Goal: Task Accomplishment & Management: Manage account settings

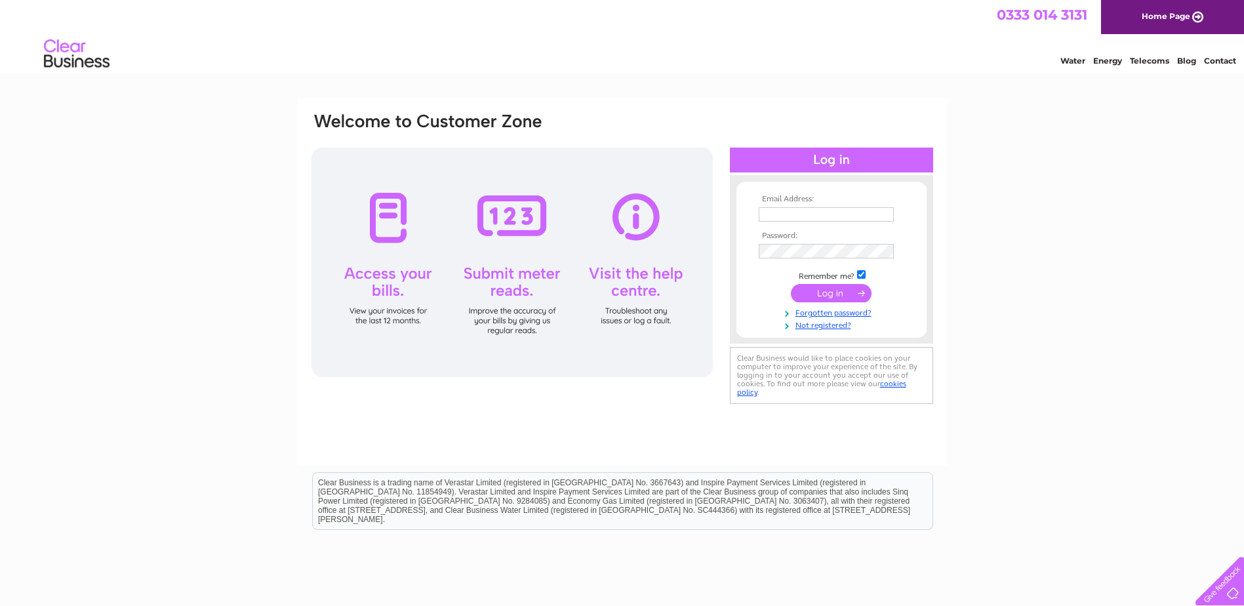
type input "rooflinings@yahoo.co.uk"
click at [835, 293] on input "submit" at bounding box center [831, 293] width 81 height 18
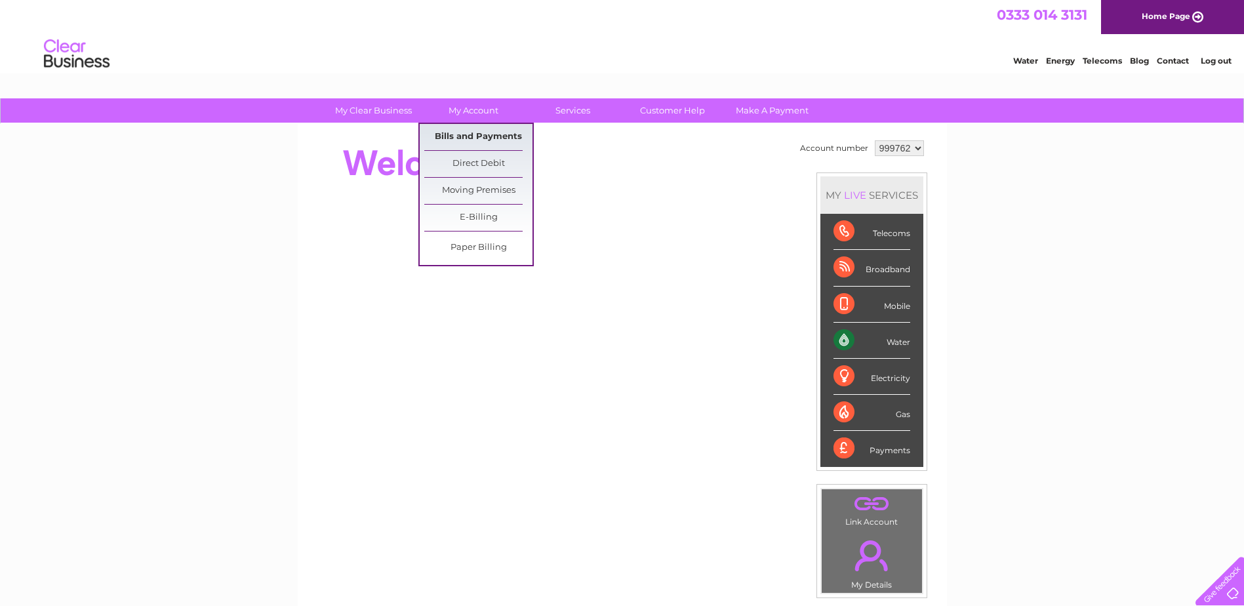
click at [475, 140] on link "Bills and Payments" at bounding box center [478, 137] width 108 height 26
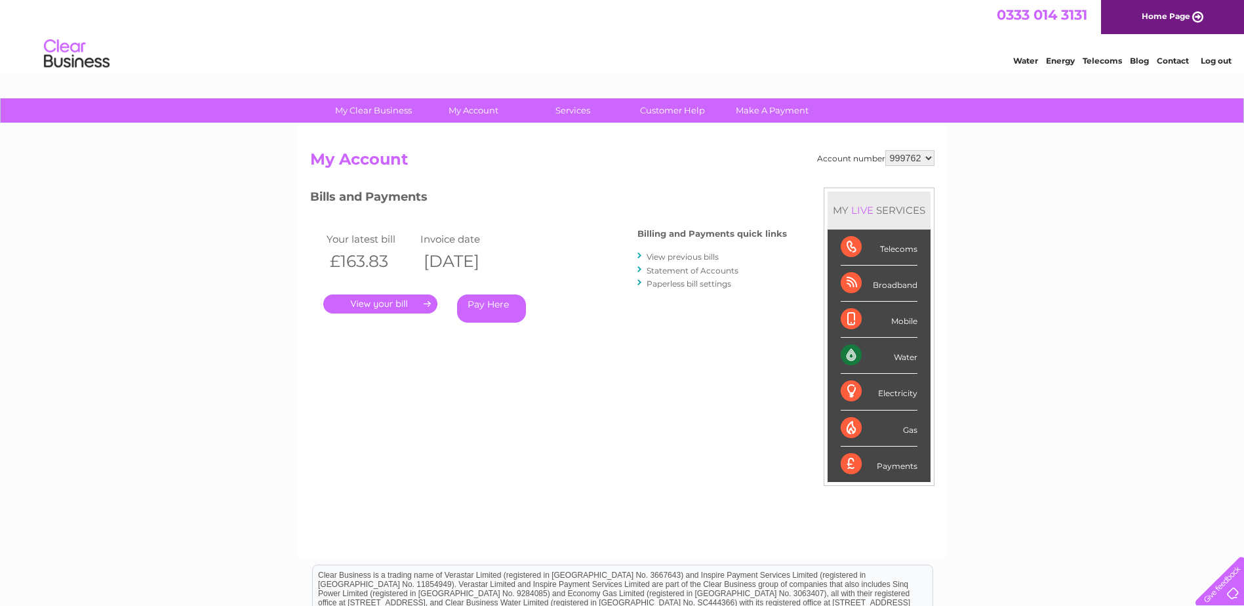
click at [391, 306] on link "." at bounding box center [380, 303] width 114 height 19
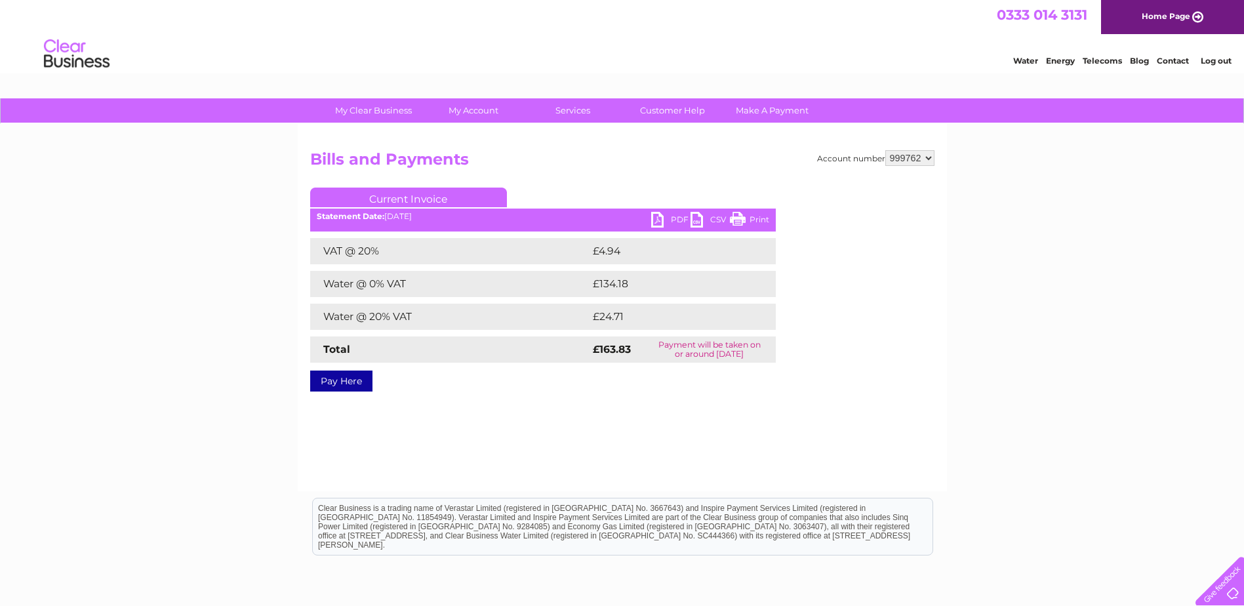
click at [746, 220] on link "Print" at bounding box center [749, 221] width 39 height 19
click at [660, 216] on link "PDF" at bounding box center [670, 221] width 39 height 19
